Goal: Subscribe to service/newsletter

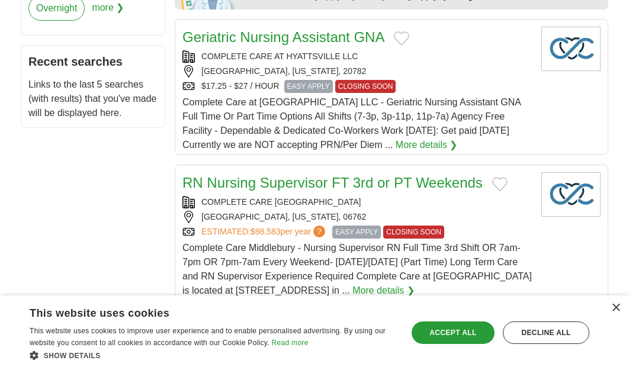
scroll to position [709, 0]
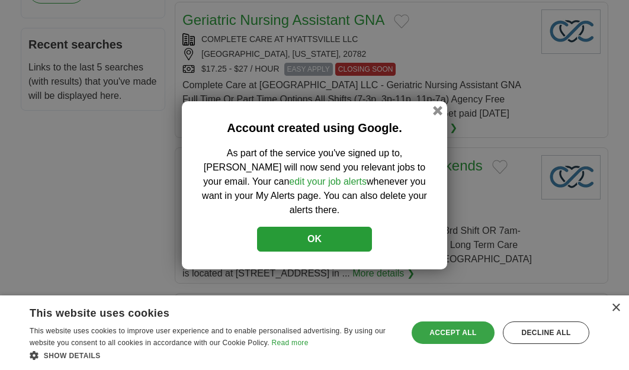
click at [436, 323] on div "Accept all" at bounding box center [453, 333] width 83 height 23
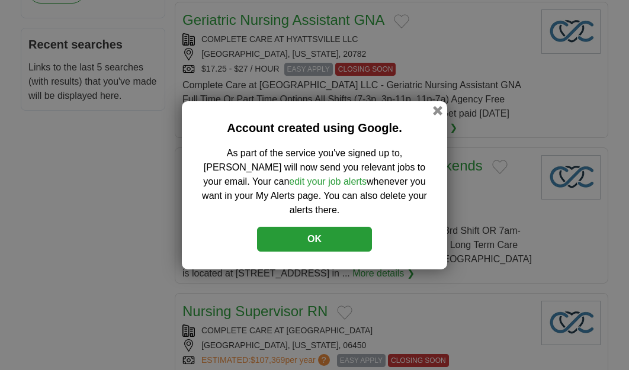
click at [310, 234] on button "OK" at bounding box center [314, 239] width 115 height 25
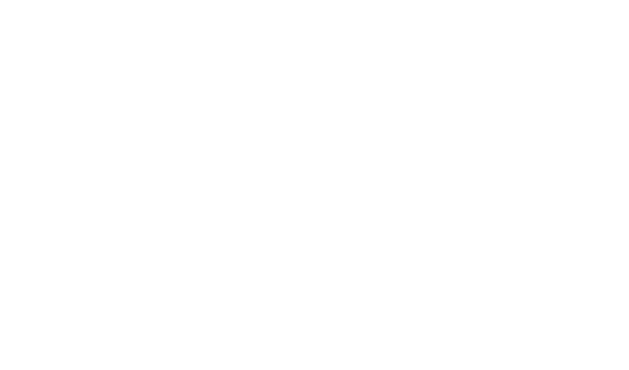
scroll to position [2173, 0]
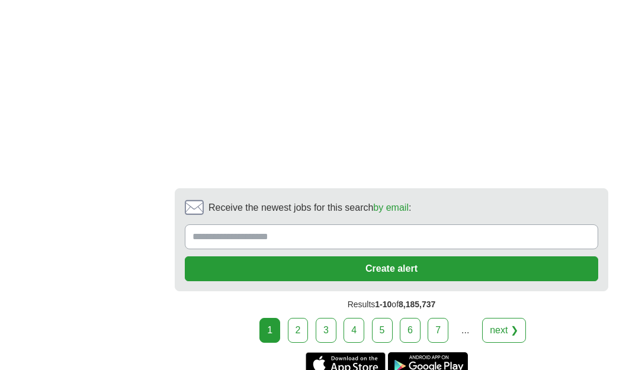
drag, startPoint x: 296, startPoint y: 326, endPoint x: 294, endPoint y: 317, distance: 9.8
click at [297, 324] on link "2" at bounding box center [298, 330] width 21 height 25
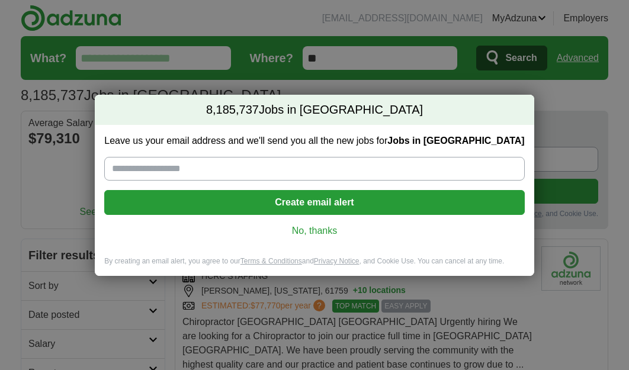
click at [208, 172] on input "Leave us your email address and we'll send you all the new jobs for Jobs in US" at bounding box center [314, 169] width 420 height 24
type input "**********"
click at [238, 206] on button "Create email alert" at bounding box center [314, 202] width 420 height 25
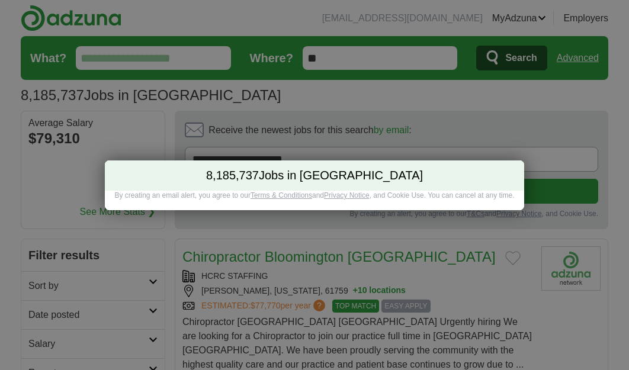
drag, startPoint x: 250, startPoint y: 218, endPoint x: 257, endPoint y: 224, distance: 9.2
click at [257, 224] on div "8,185,737 Jobs in US Adzuna New Jobs Alert created Your Adzuna New Jobs alert r…" at bounding box center [314, 185] width 629 height 370
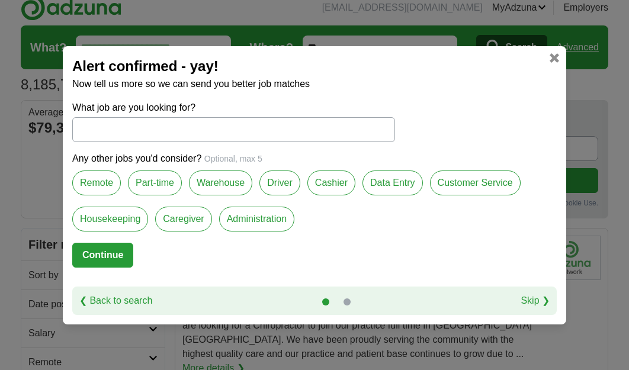
scroll to position [12, 0]
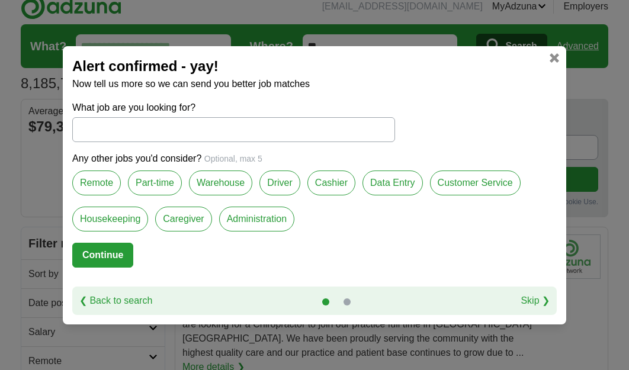
click at [553, 54] on link at bounding box center [554, 57] width 9 height 9
